Goal: Find specific page/section: Find specific page/section

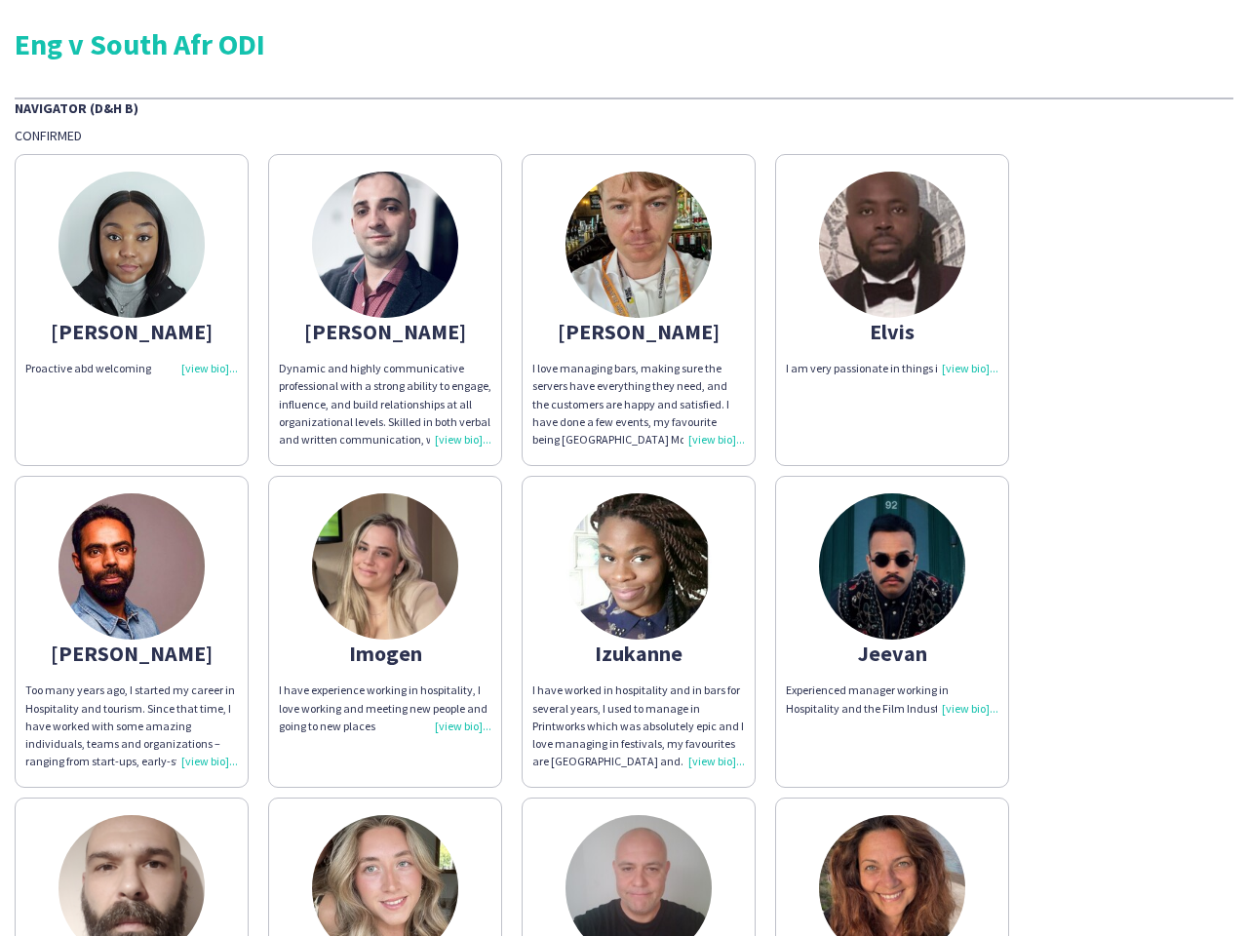
click at [624, 468] on div "[PERSON_NAME] Proactive abd welcoming [PERSON_NAME] Dynamic and highly communic…" at bounding box center [624, 788] width 1219 height 1288
click at [132, 310] on img at bounding box center [131, 245] width 146 height 146
click at [385, 310] on img at bounding box center [385, 245] width 146 height 146
click at [639, 310] on img at bounding box center [638, 245] width 146 height 146
click at [892, 310] on img at bounding box center [892, 245] width 146 height 146
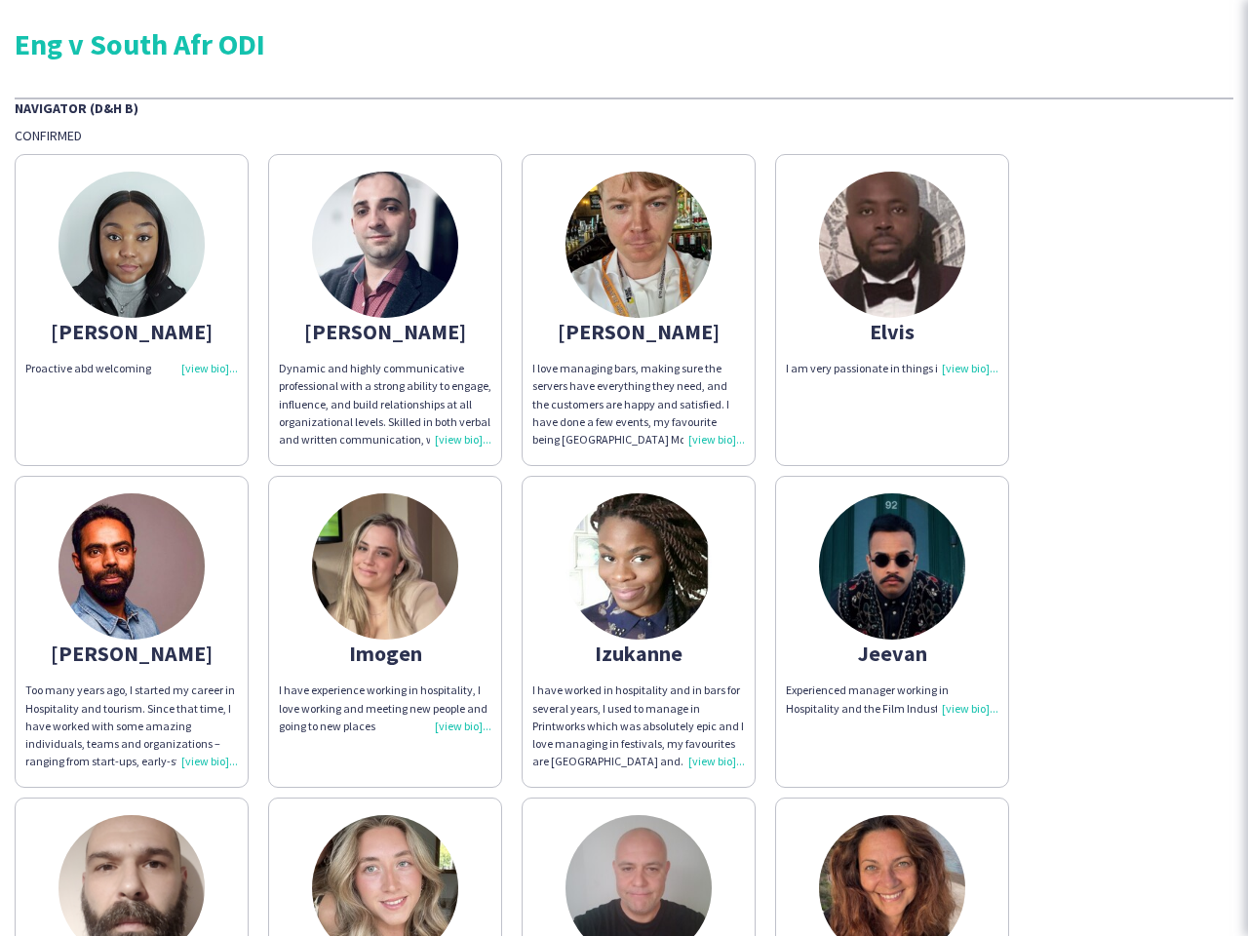
click at [132, 632] on img at bounding box center [131, 566] width 146 height 146
click at [385, 632] on img at bounding box center [385, 566] width 146 height 146
click at [639, 632] on img at bounding box center [638, 566] width 146 height 146
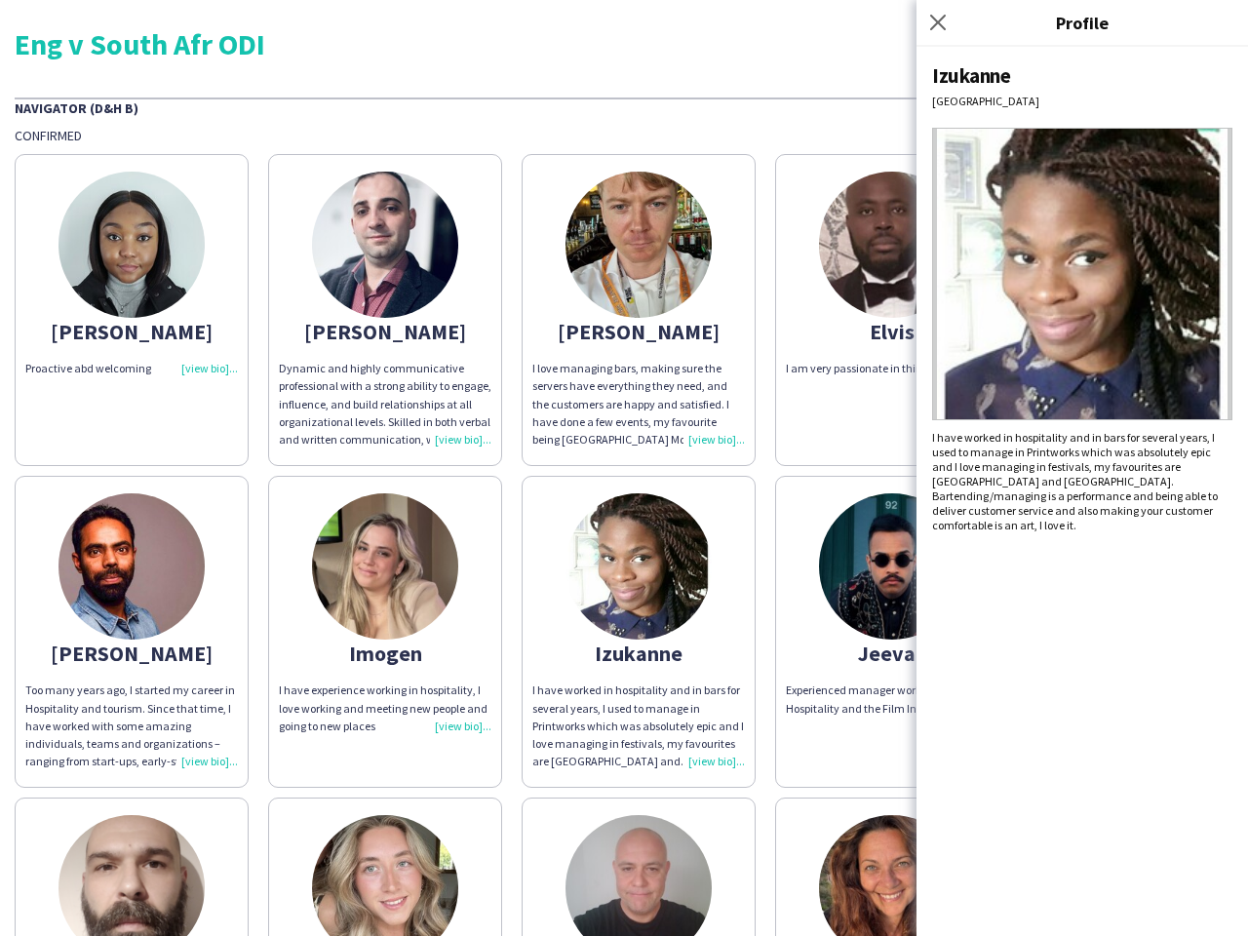
click at [892, 632] on img at bounding box center [892, 566] width 146 height 146
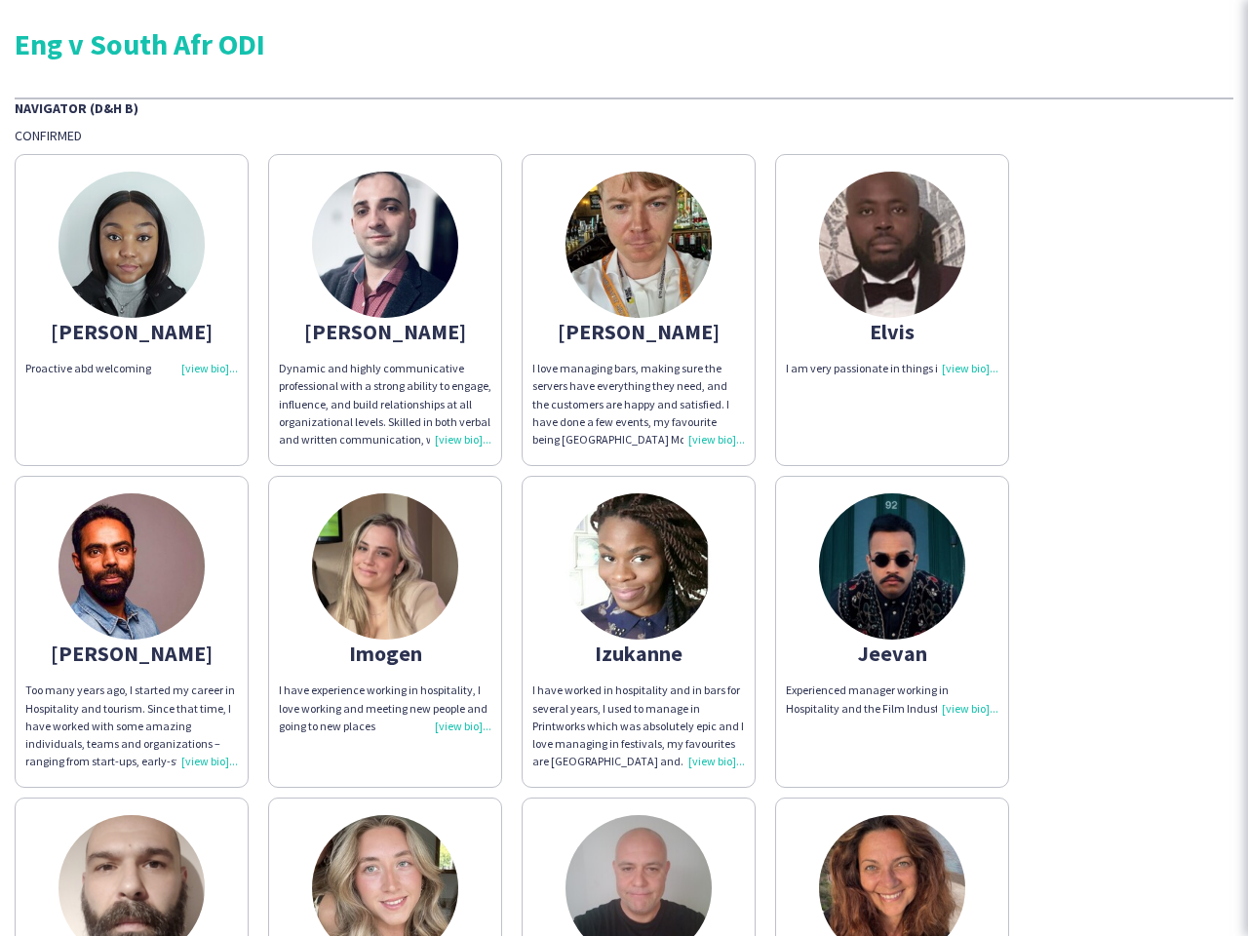
click at [132, 867] on img at bounding box center [131, 888] width 146 height 146
